Goal: Information Seeking & Learning: Check status

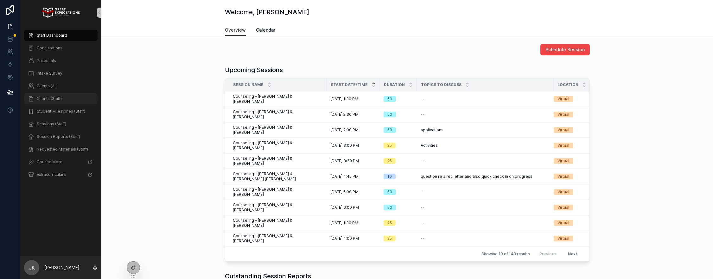
click at [60, 98] on span "Clients (Staff)" at bounding box center [49, 98] width 25 height 5
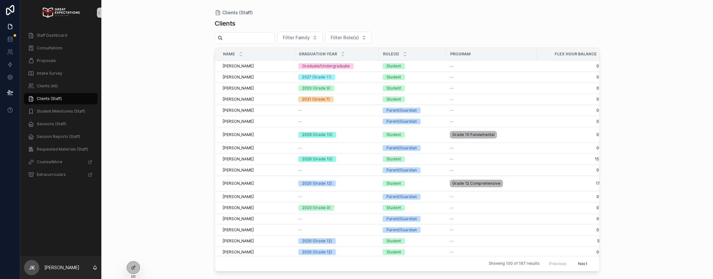
click at [263, 36] on input "scrollable content" at bounding box center [249, 38] width 52 height 9
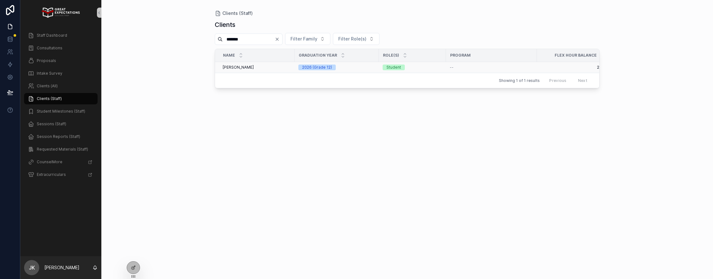
type input "*******"
click at [238, 67] on span "[PERSON_NAME]" at bounding box center [238, 67] width 31 height 5
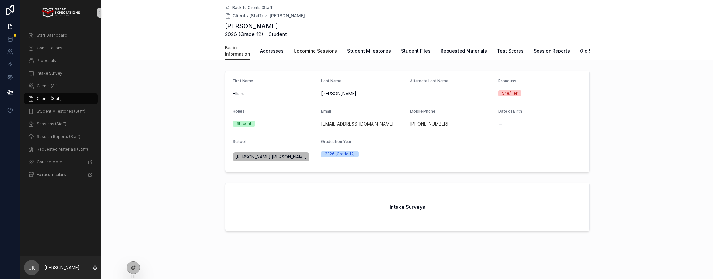
click at [301, 52] on span "Upcoming Sessions" at bounding box center [315, 51] width 43 height 6
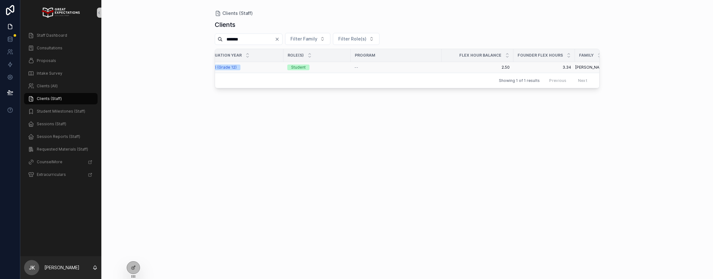
scroll to position [0, 105]
click at [70, 37] on div "Staff Dashboard" at bounding box center [61, 35] width 66 height 10
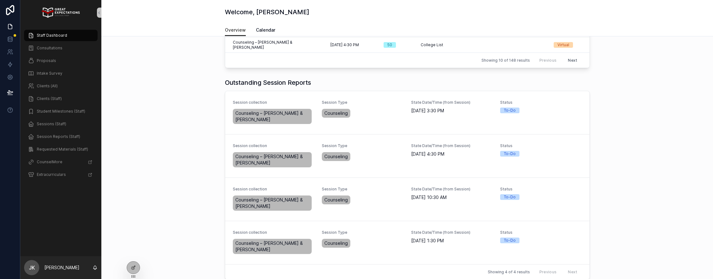
scroll to position [197, 0]
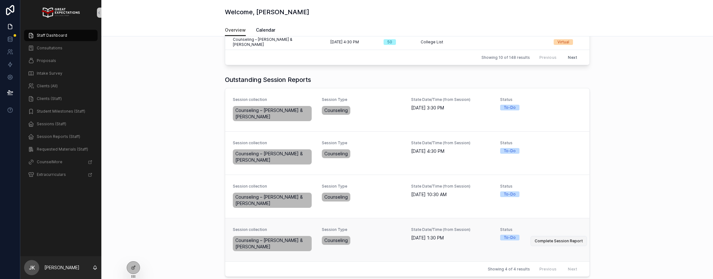
click at [554, 236] on button "Complete Session Report" at bounding box center [559, 241] width 56 height 10
click at [561, 193] on button "Complete Session Report" at bounding box center [559, 198] width 56 height 10
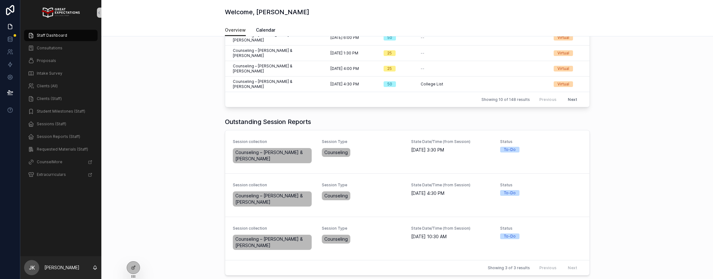
scroll to position [117, 0]
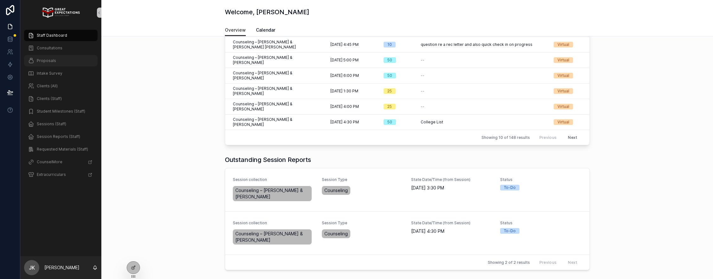
click at [50, 61] on span "Proposals" at bounding box center [46, 60] width 19 height 5
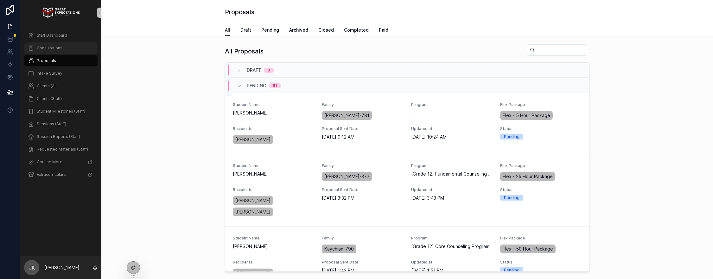
click at [50, 50] on span "Consultations" at bounding box center [50, 48] width 26 height 5
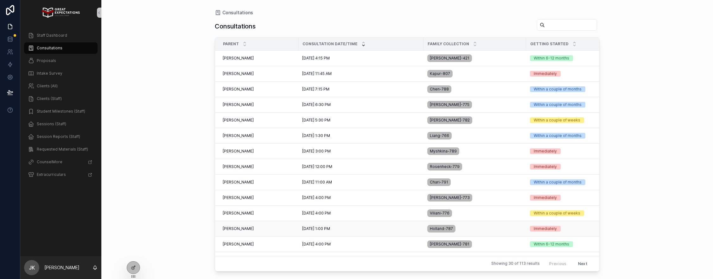
click at [278, 231] on div "Whitney Holland Whitney Holland" at bounding box center [259, 229] width 72 height 5
click at [262, 215] on div "Andy Viliani Andy Viliani" at bounding box center [259, 213] width 72 height 5
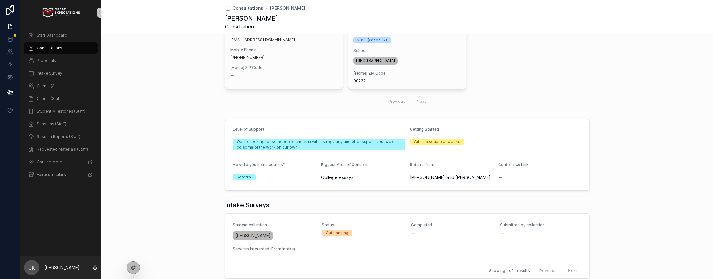
scroll to position [149, 0]
